Goal: Register for event/course

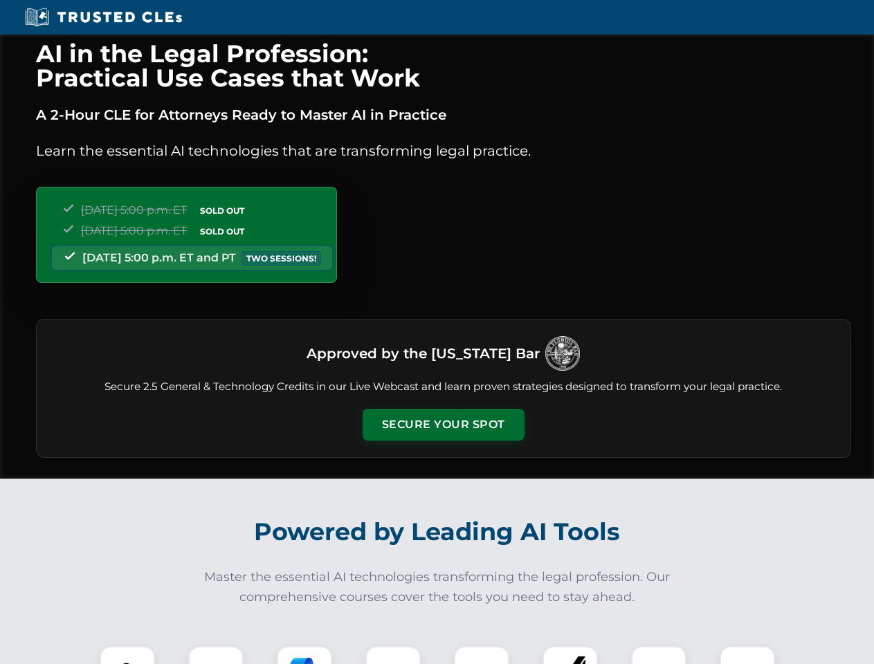
click at [443, 425] on button "Secure Your Spot" at bounding box center [443, 425] width 162 height 32
click at [127, 655] on img at bounding box center [127, 674] width 40 height 40
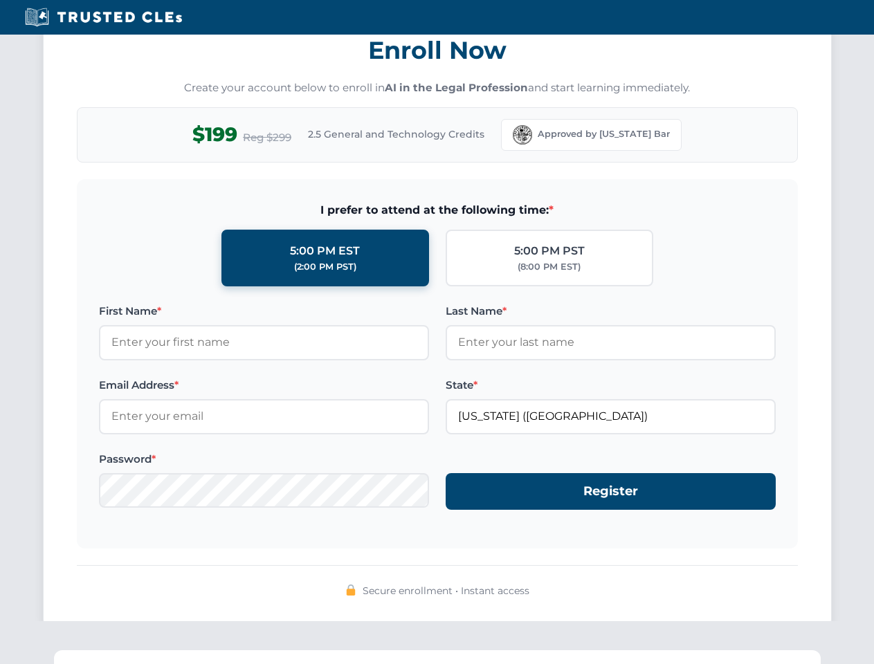
scroll to position [1358, 0]
